Goal: Obtain resource: Obtain resource

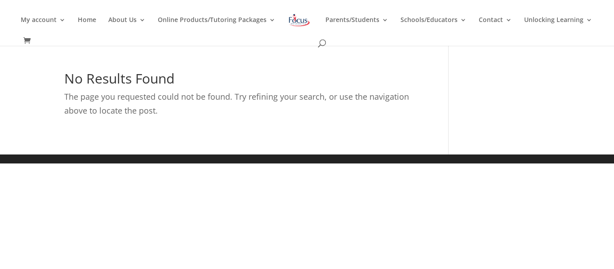
click at [311, 18] on img at bounding box center [298, 20] width 23 height 16
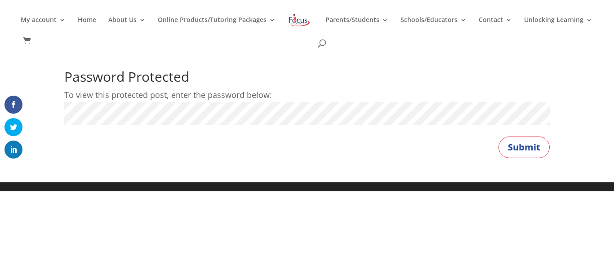
click at [498, 137] on button "Submit" at bounding box center [523, 148] width 51 height 22
